Goal: Find specific page/section: Locate a particular part of the current website

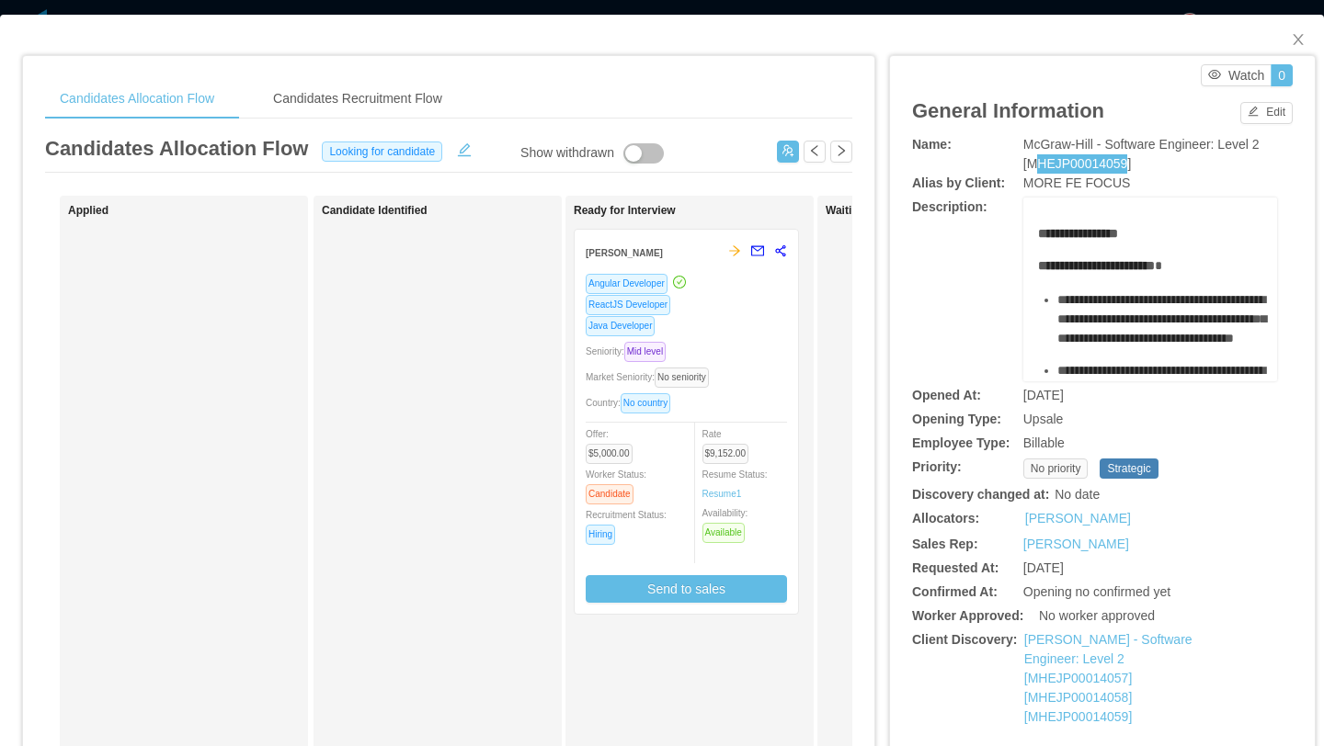
scroll to position [0, 11]
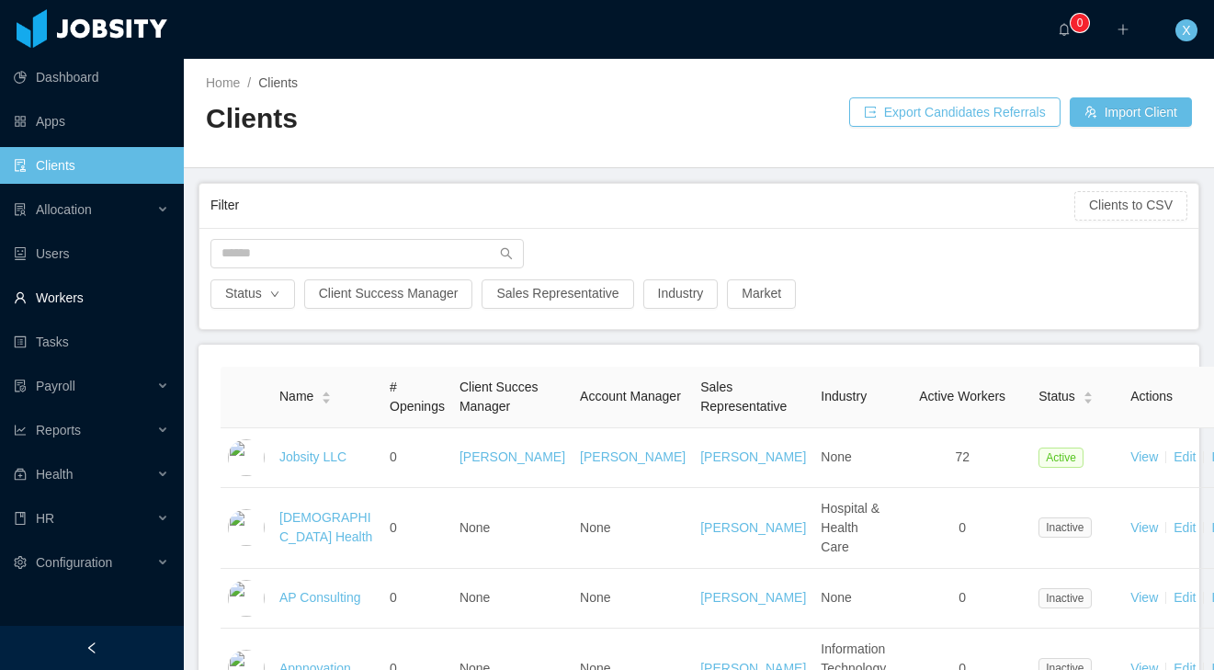
click at [85, 289] on link "Workers" at bounding box center [91, 297] width 155 height 37
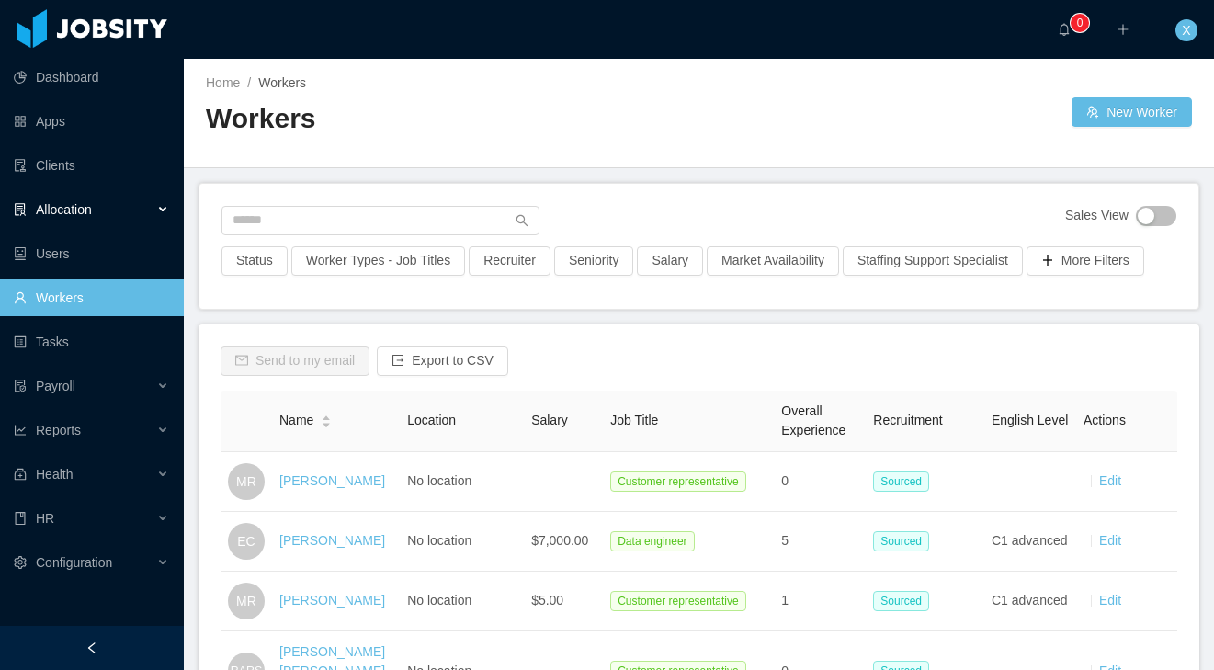
click at [86, 211] on span "Allocation" at bounding box center [64, 209] width 56 height 15
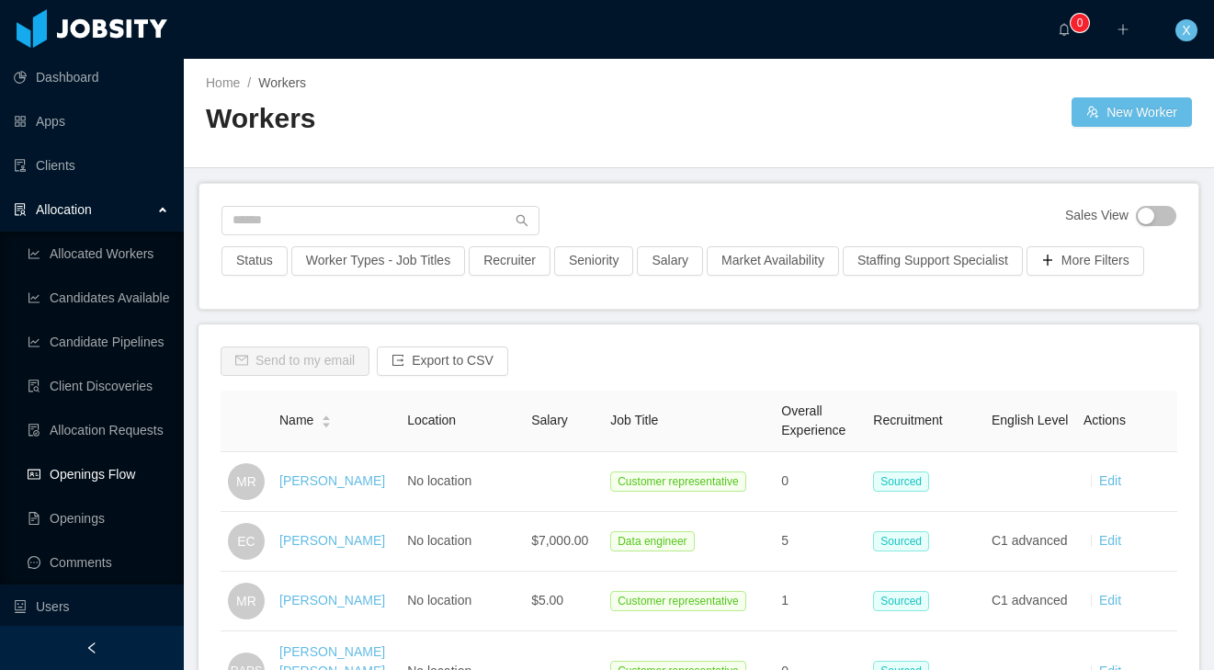
click at [81, 473] on link "Openings Flow" at bounding box center [99, 474] width 142 height 37
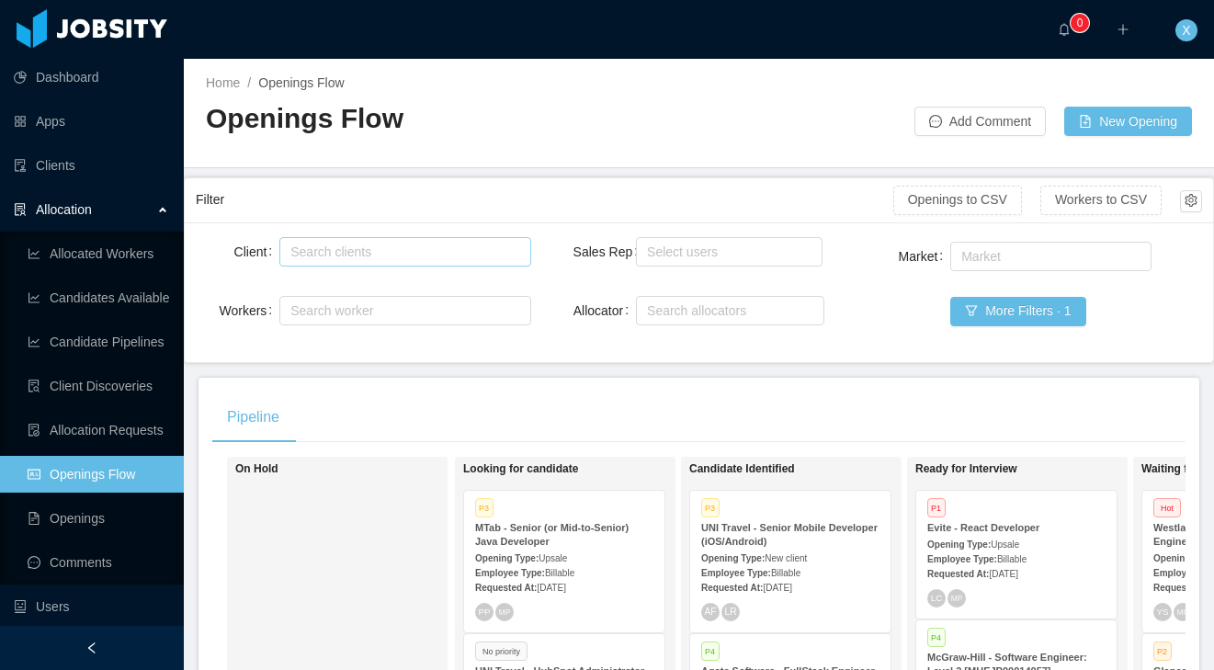
click at [374, 256] on div "Search clients" at bounding box center [401, 252] width 222 height 18
type input "****"
click at [347, 290] on li "McGraw-Hill Education" at bounding box center [405, 287] width 252 height 29
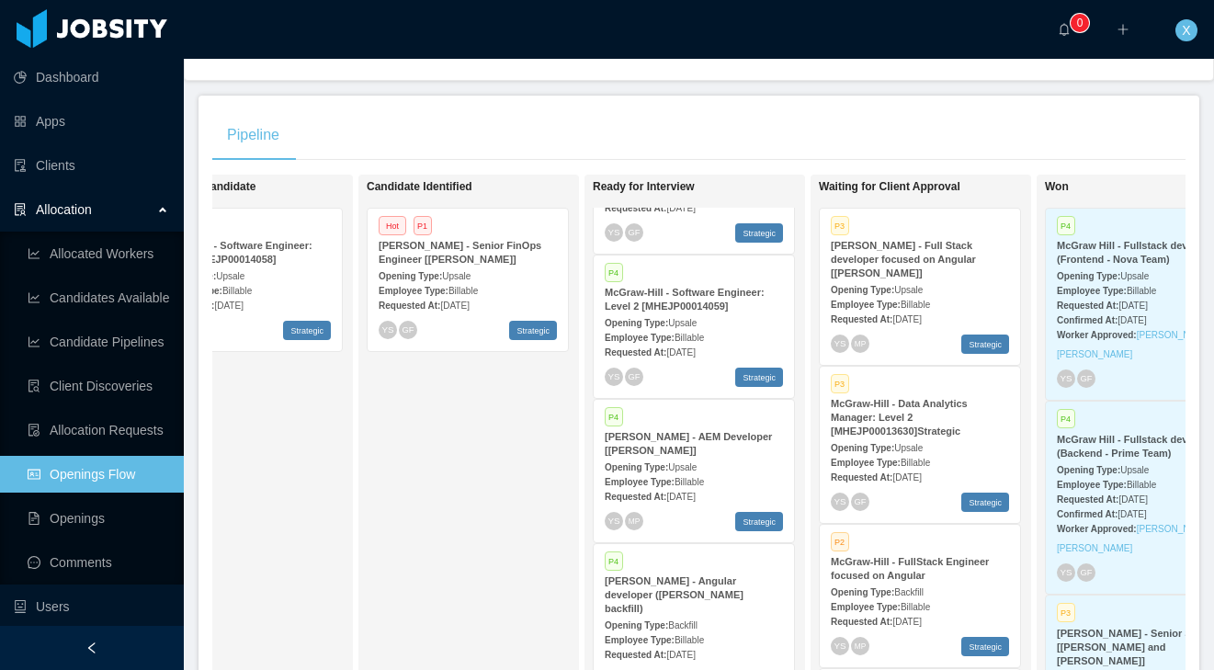
scroll to position [120, 0]
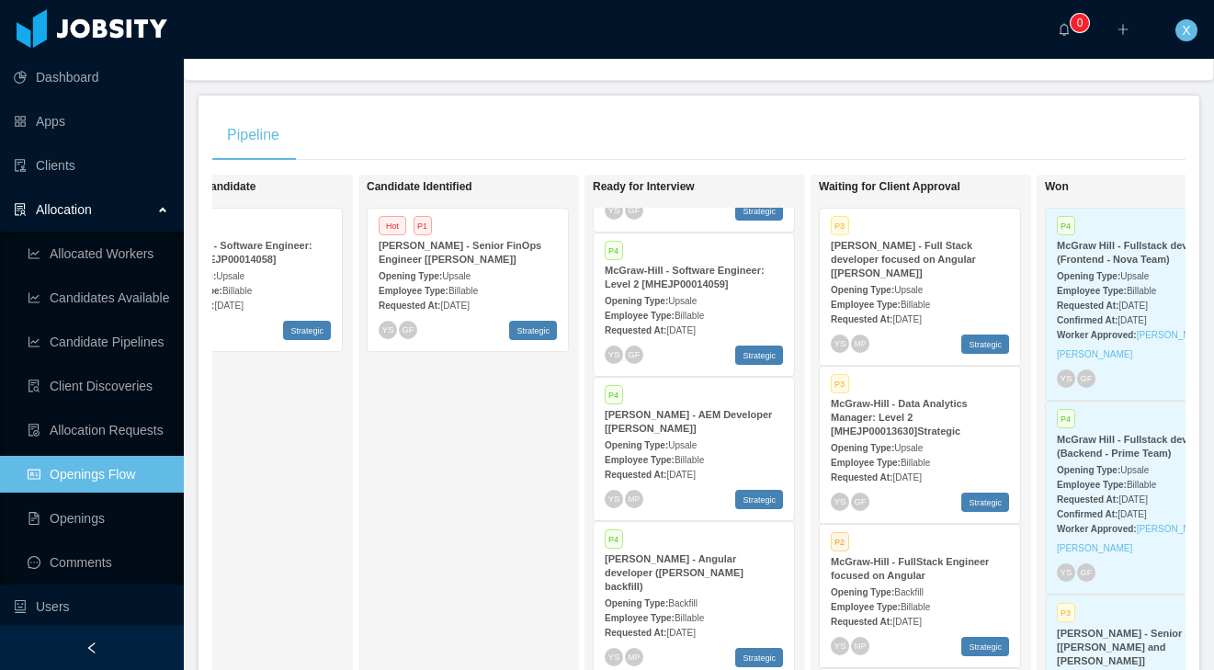
click at [695, 308] on div "Employee Type: Billable" at bounding box center [694, 314] width 178 height 19
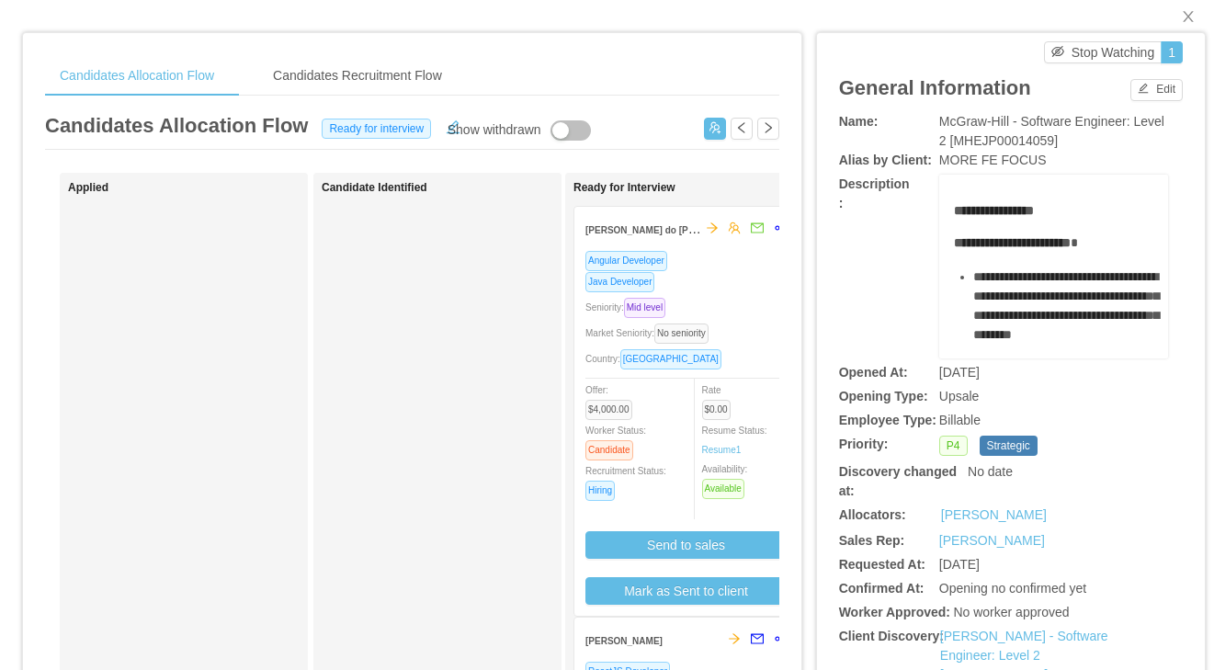
scroll to position [0, 18]
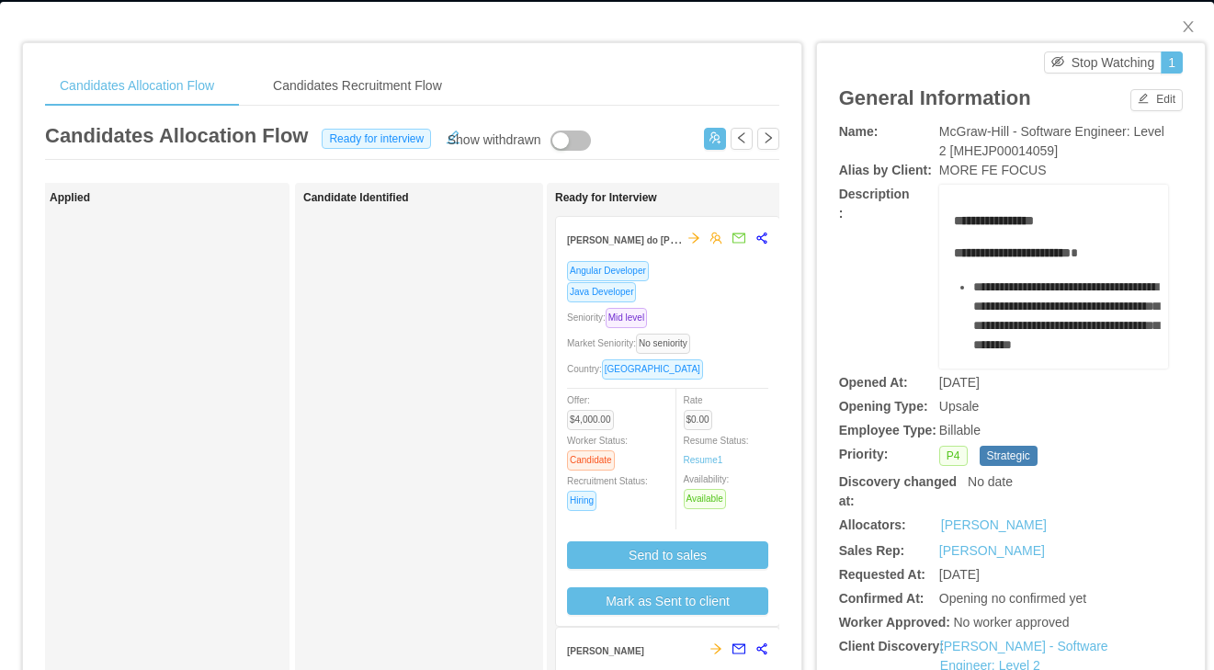
click at [717, 290] on div "Java Developer" at bounding box center [667, 291] width 201 height 21
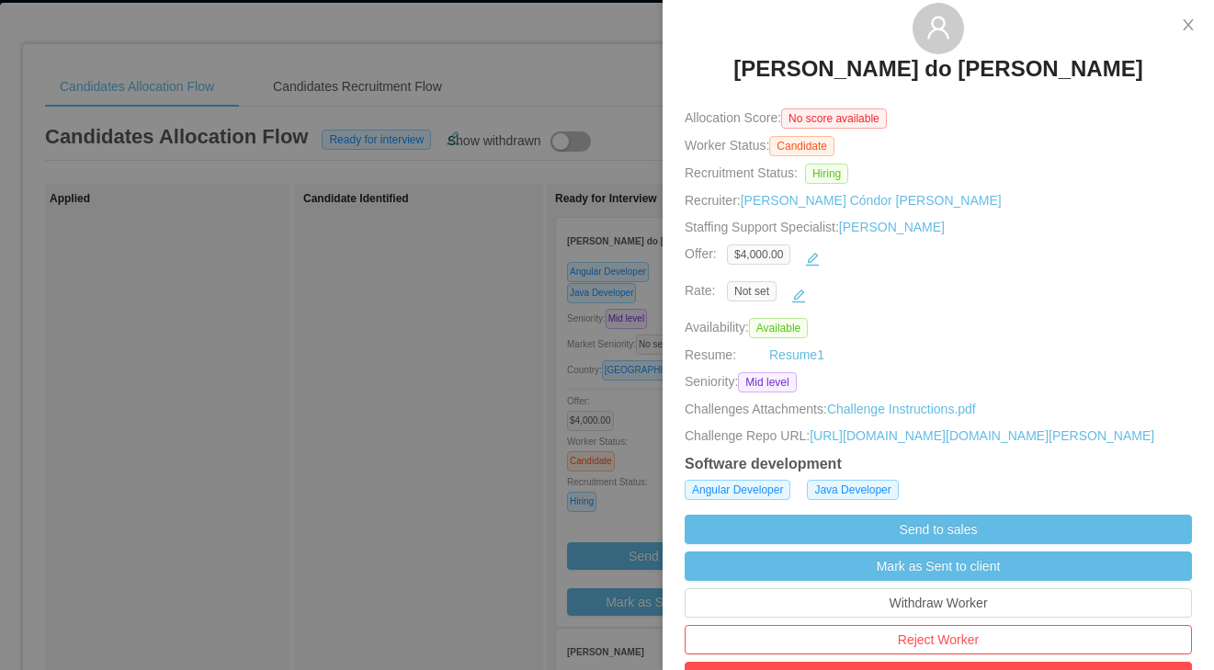
scroll to position [0, 0]
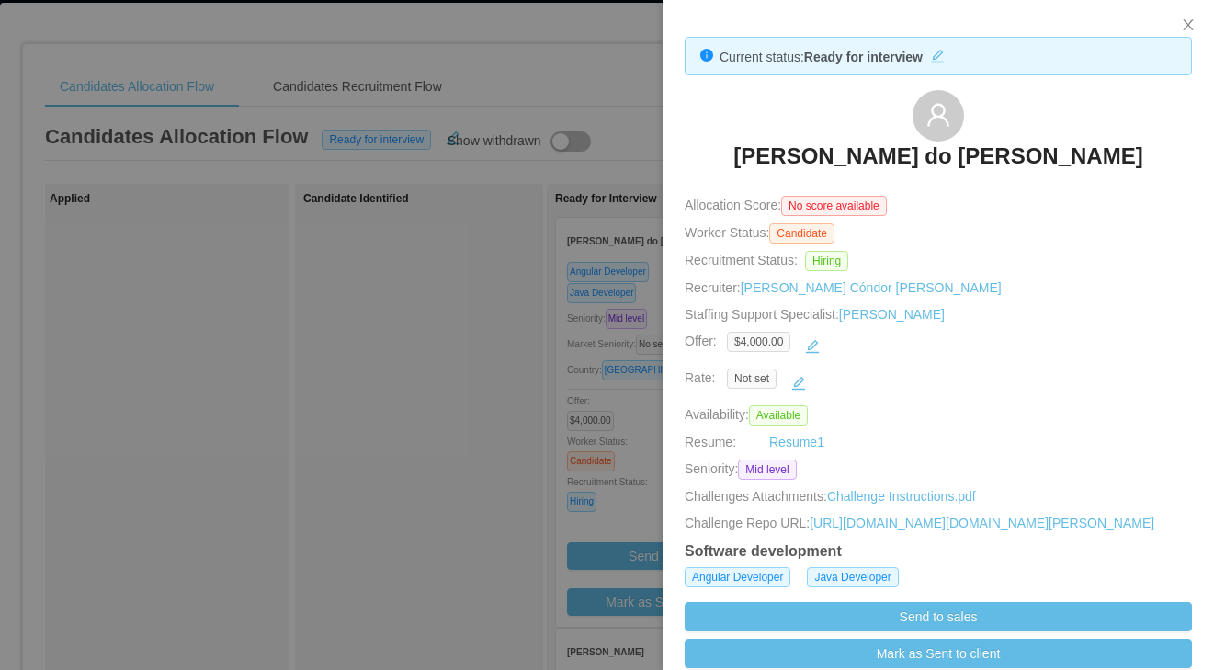
click at [924, 154] on h3 "Guilherme Garcia Ferraz do Amaral" at bounding box center [938, 156] width 409 height 29
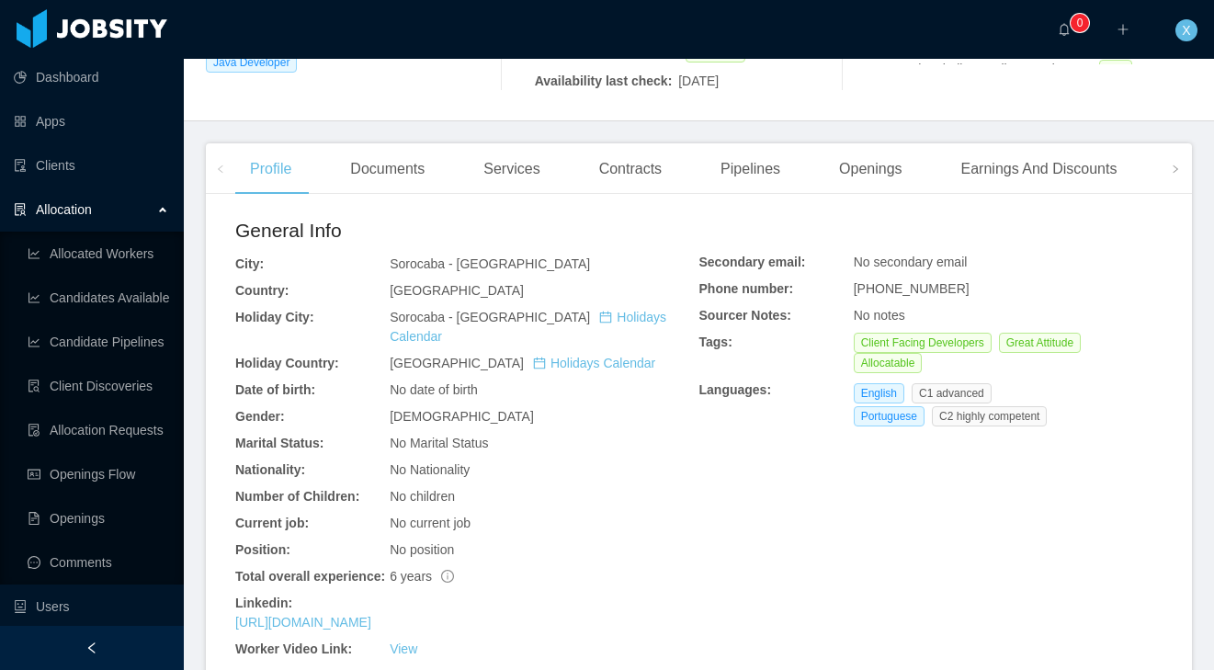
scroll to position [417, 0]
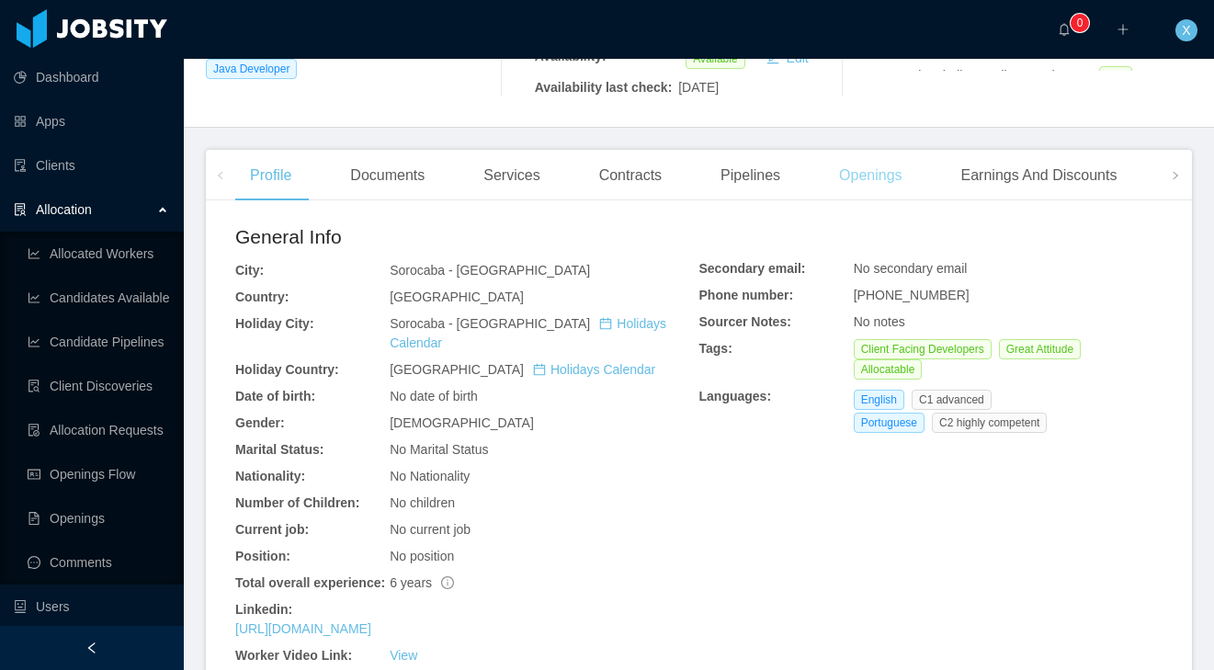
click at [871, 161] on div "Openings" at bounding box center [871, 175] width 93 height 51
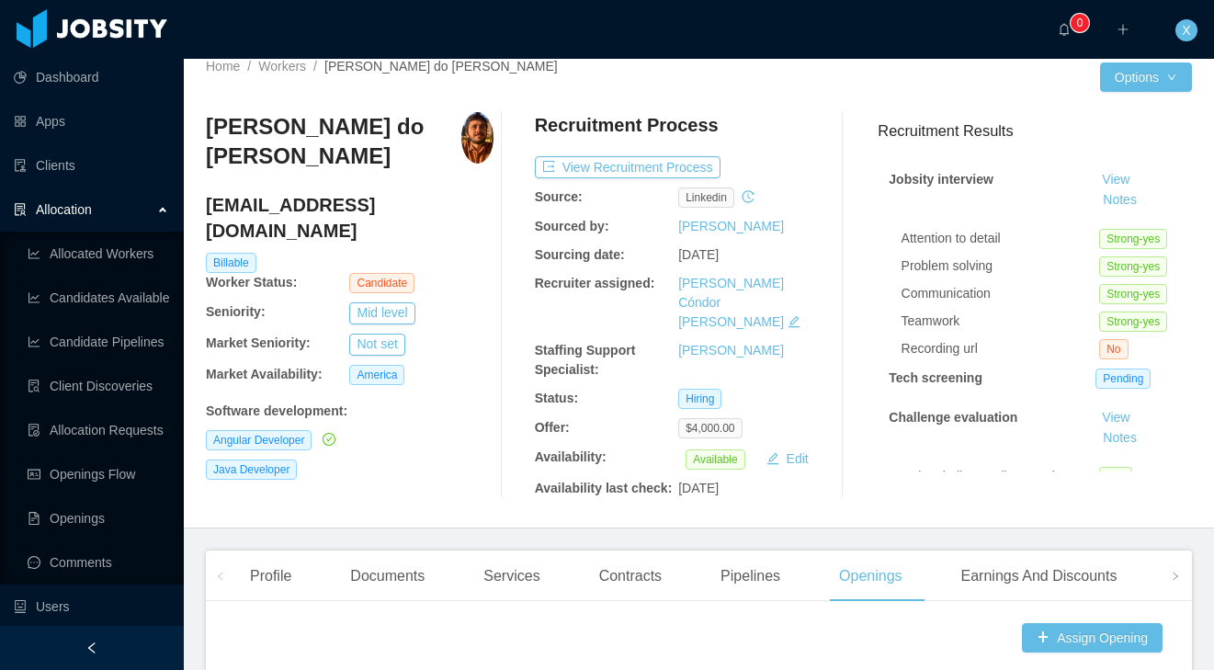
scroll to position [22, 0]
